Goal: Check status: Check status

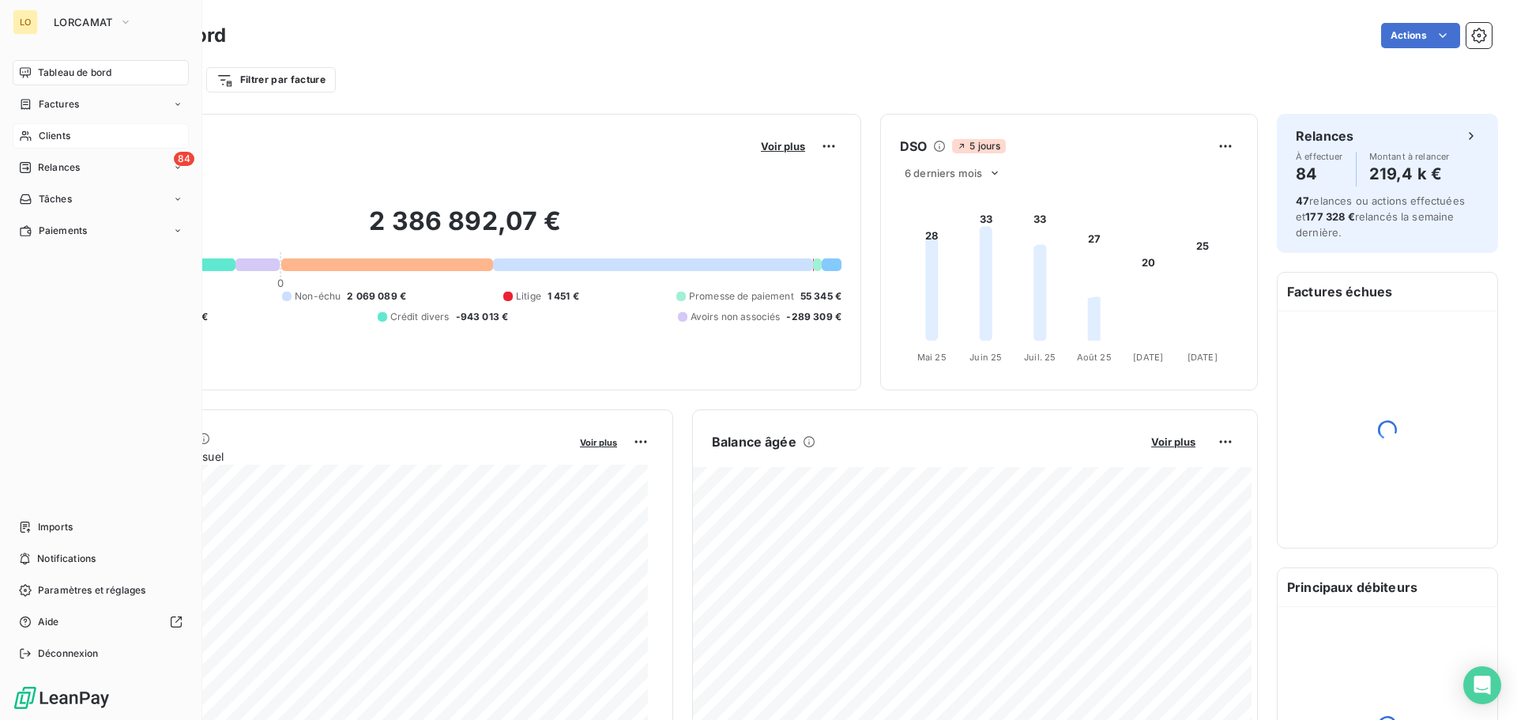
click at [53, 130] on span "Clients" at bounding box center [55, 136] width 32 height 14
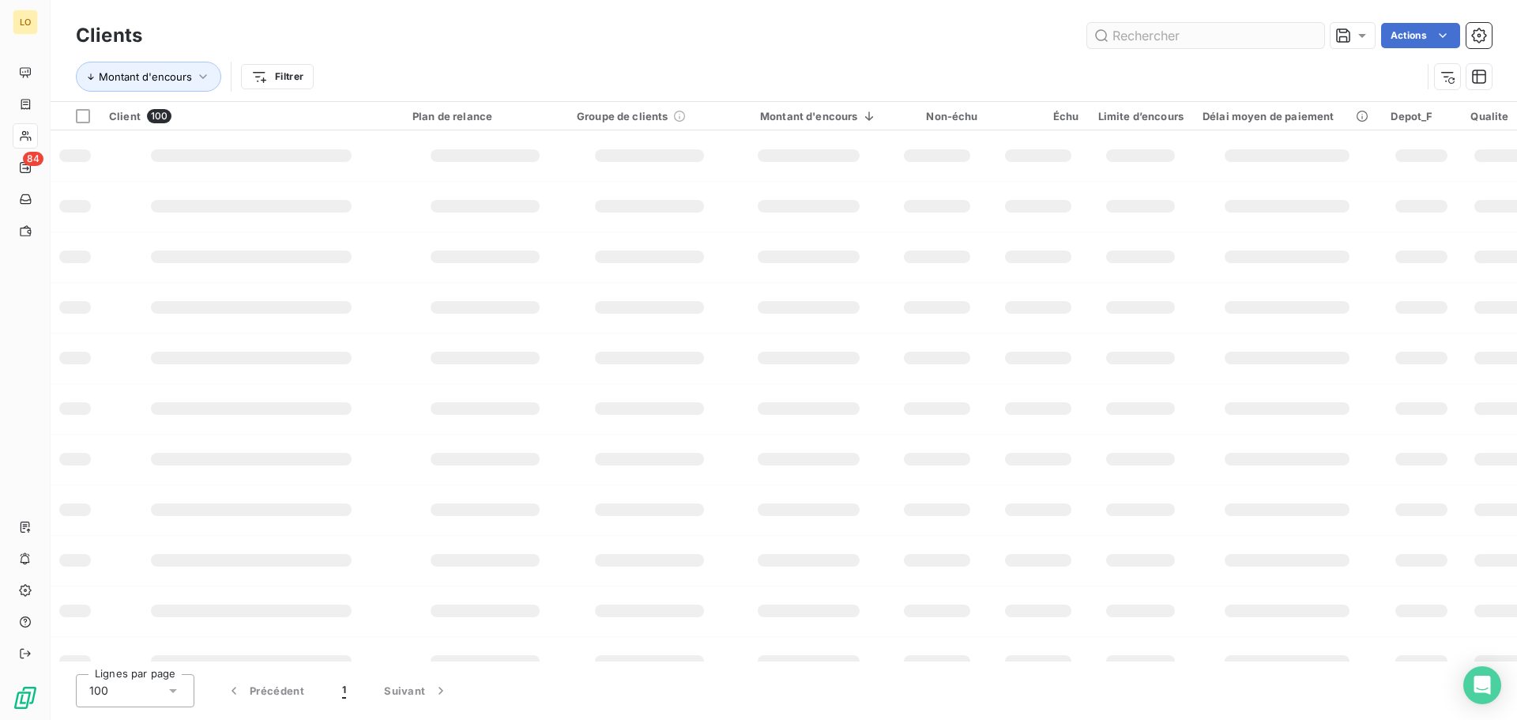
click at [1144, 37] on input "text" at bounding box center [1206, 35] width 237 height 25
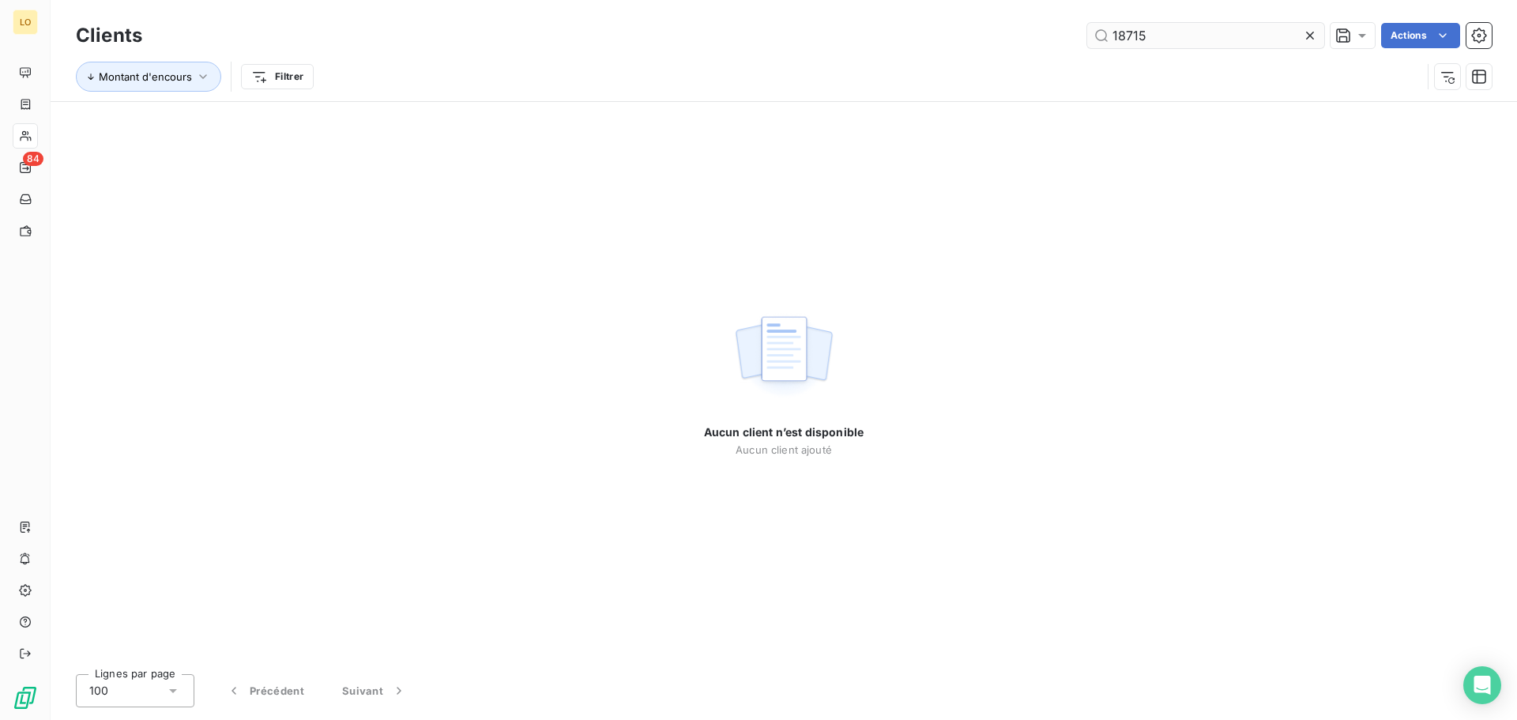
click at [1125, 36] on input "18715" at bounding box center [1206, 35] width 237 height 25
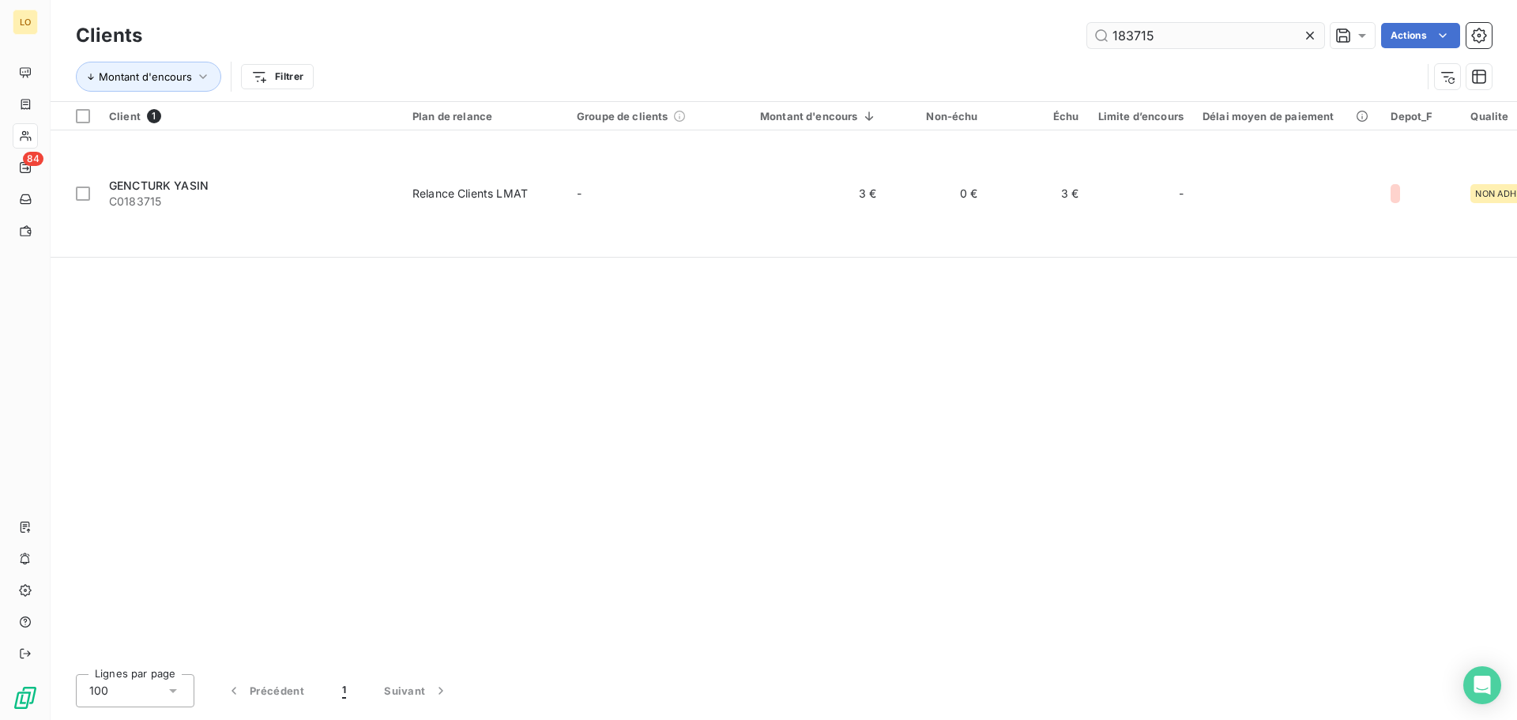
type input "183715"
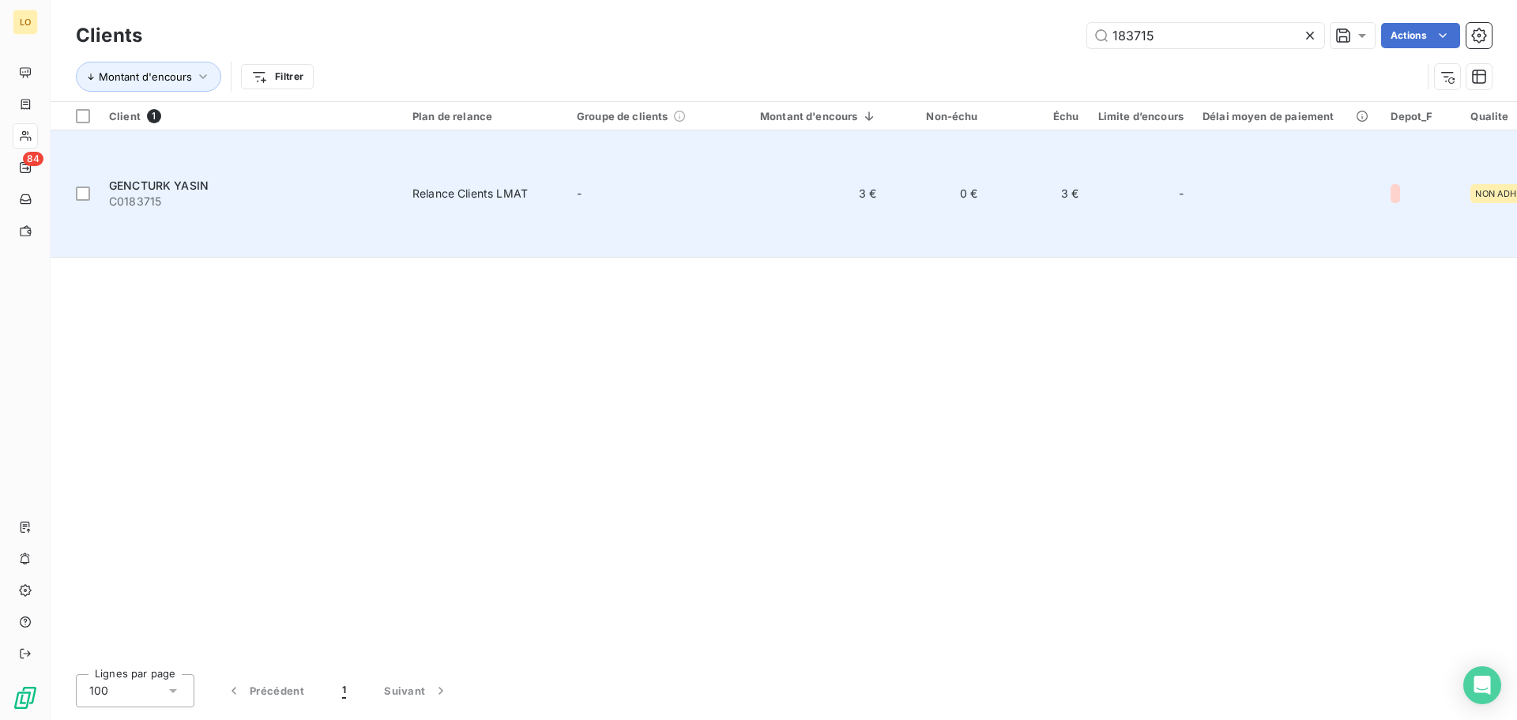
click at [184, 179] on span "GENCTURK YASIN" at bounding box center [159, 185] width 100 height 13
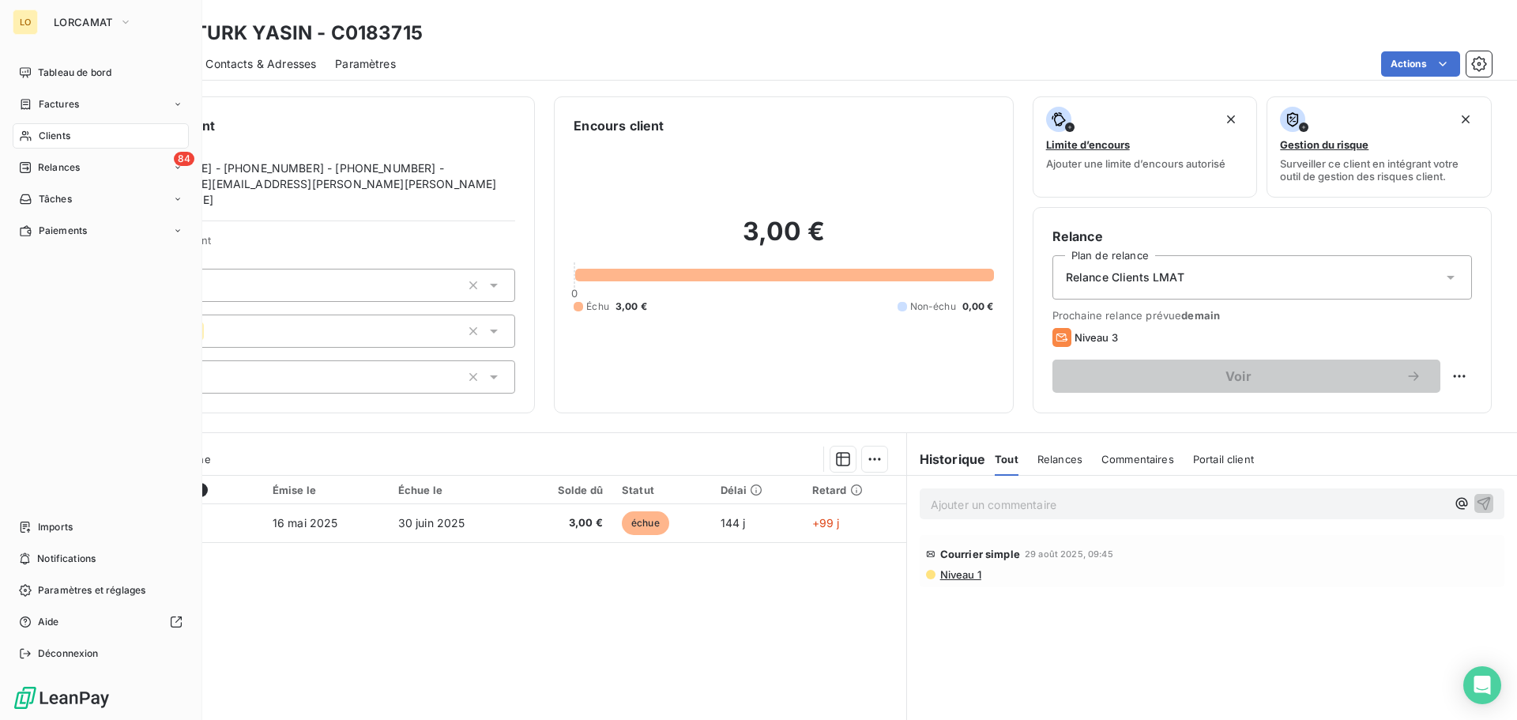
click at [22, 134] on icon at bounding box center [25, 136] width 11 height 10
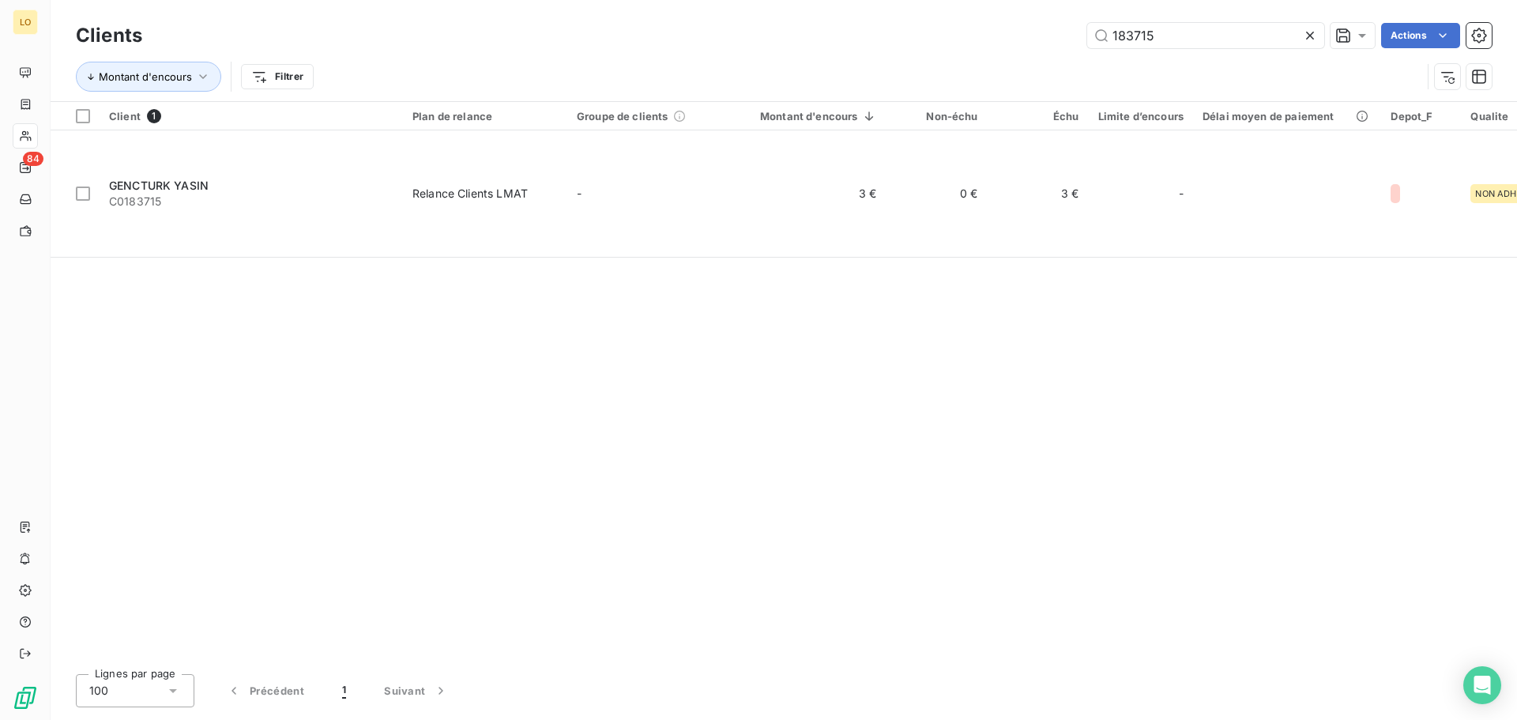
click at [1310, 37] on icon at bounding box center [1310, 36] width 16 height 16
